Goal: Check status: Check status

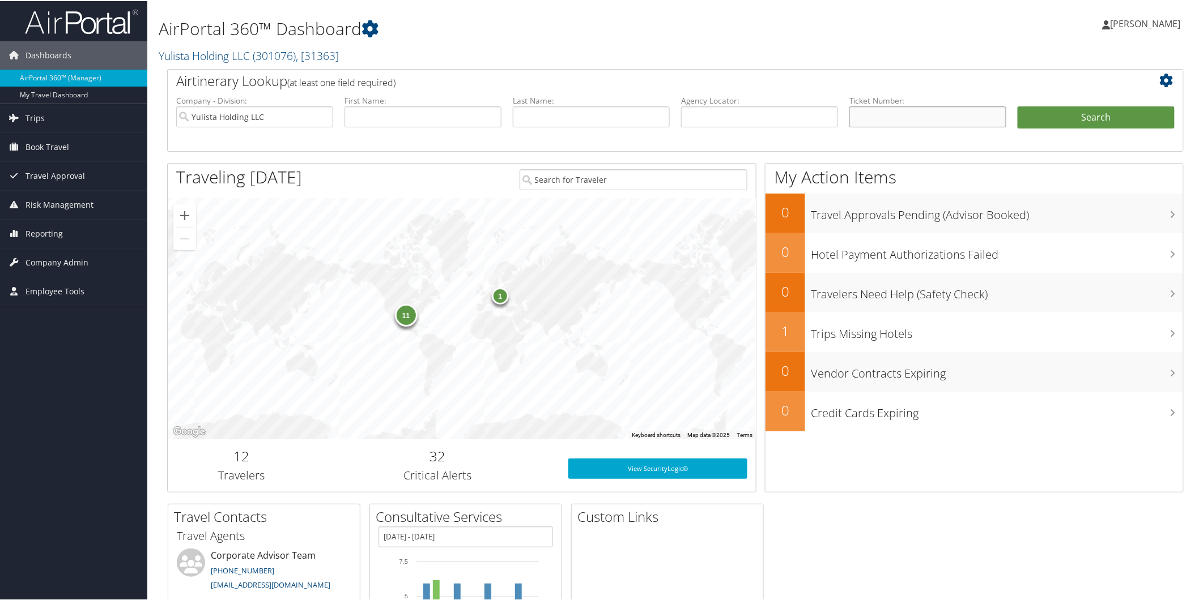
click at [858, 116] on input "text" at bounding box center [927, 115] width 157 height 21
type input "8900897229709"
click at [1017, 105] on button "Search" at bounding box center [1095, 116] width 157 height 23
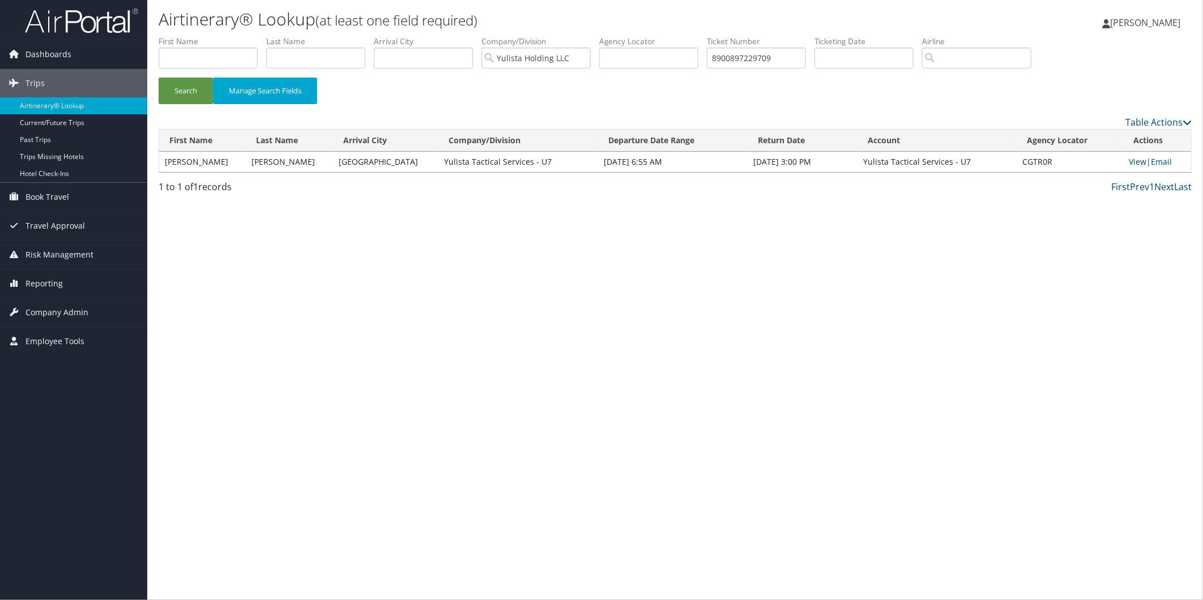
click at [1135, 157] on link "View" at bounding box center [1138, 161] width 18 height 11
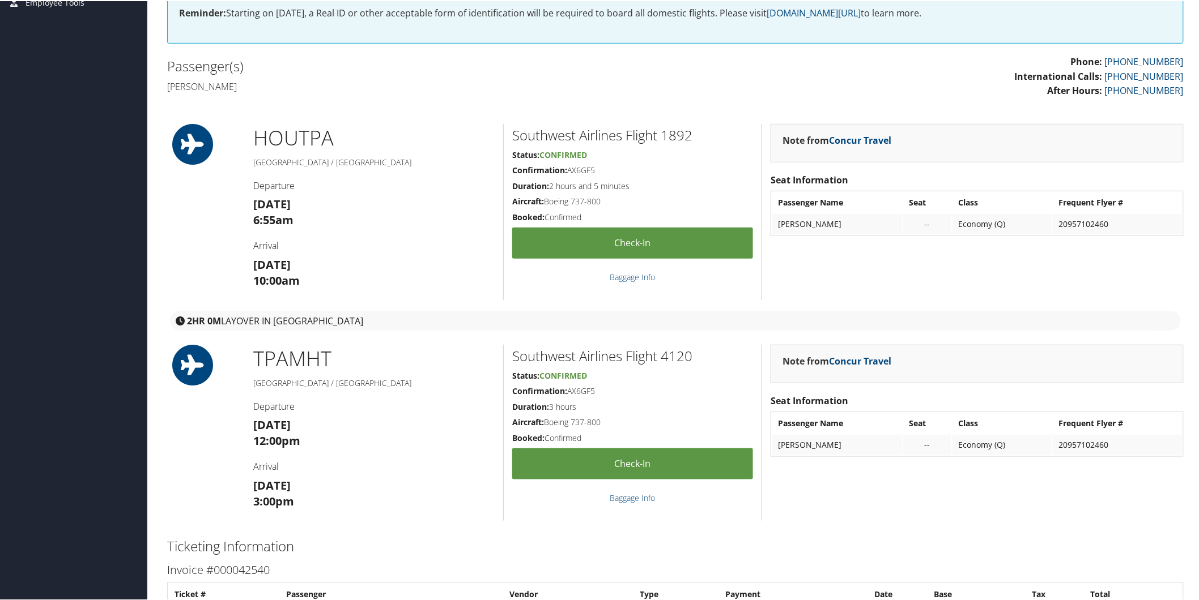
scroll to position [251, 0]
